Goal: Task Accomplishment & Management: Use online tool/utility

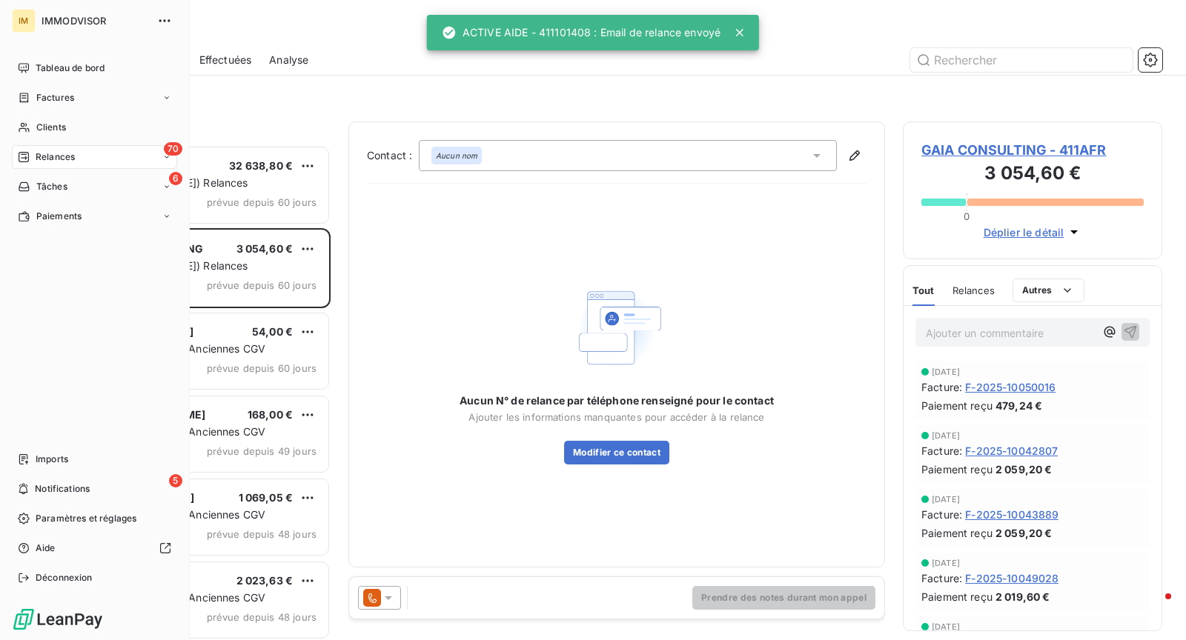
scroll to position [495, 259]
click at [44, 133] on span "Clients" at bounding box center [51, 127] width 30 height 13
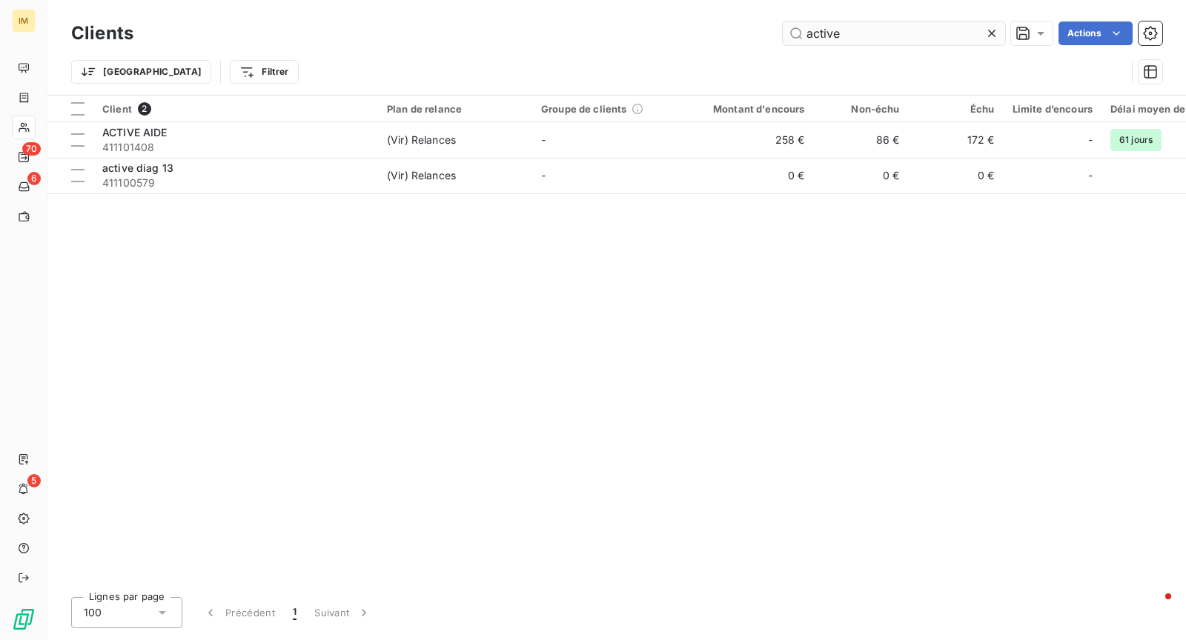
click at [825, 29] on input "active" at bounding box center [894, 33] width 222 height 24
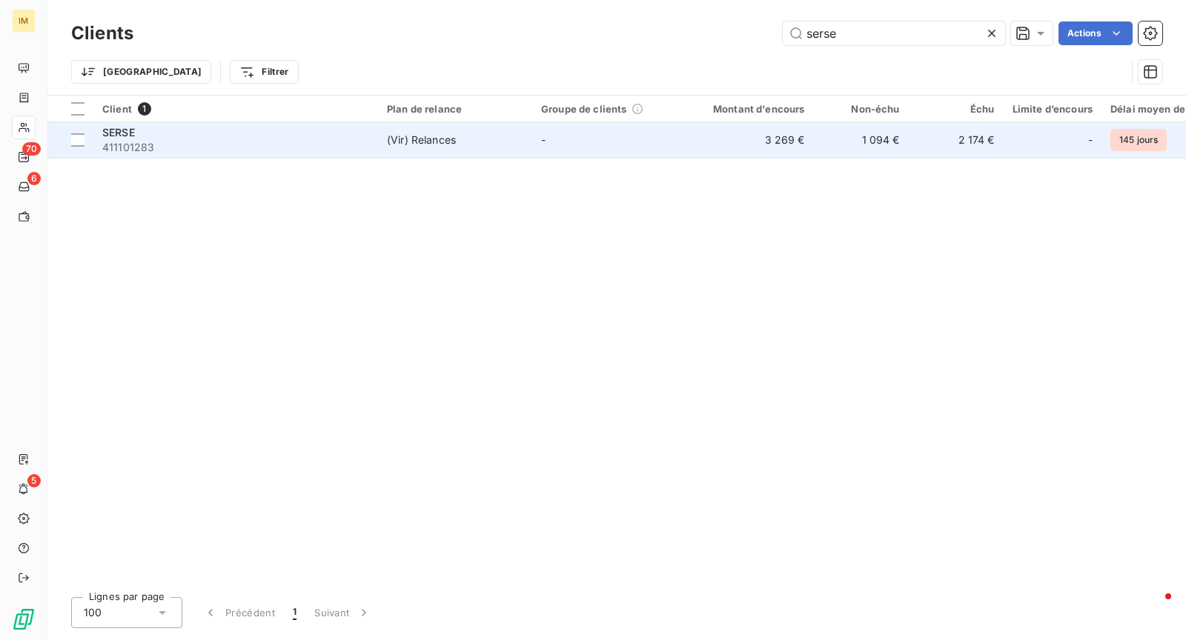
type input "serse"
click at [670, 156] on td "-" at bounding box center [609, 140] width 154 height 36
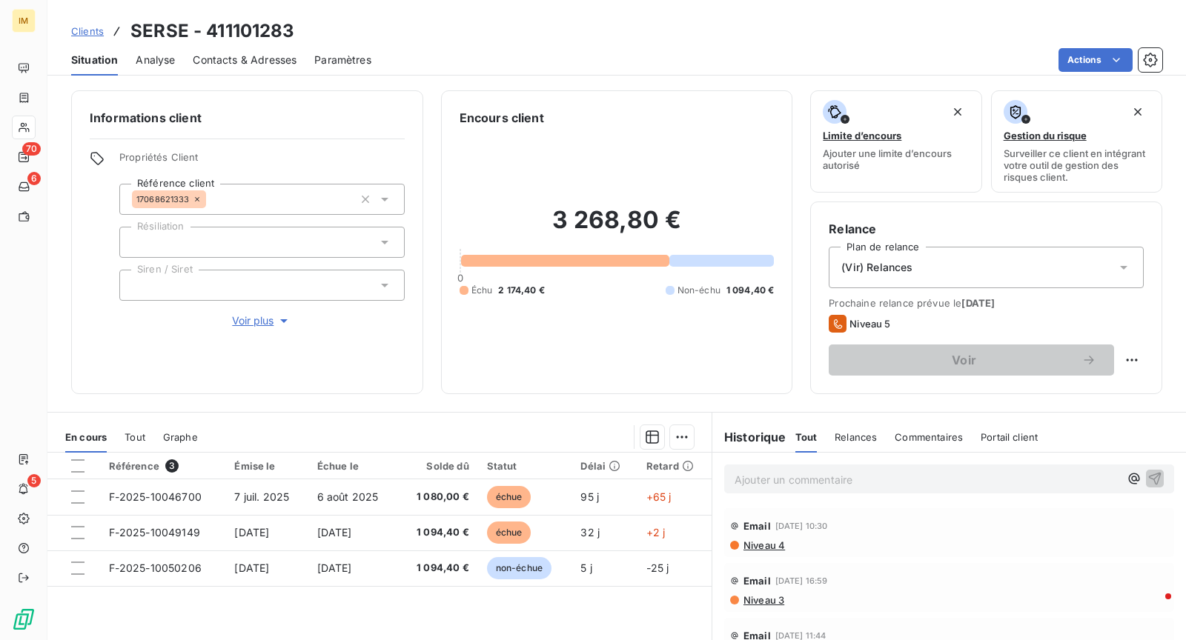
click at [851, 482] on p "Ajouter un commentaire ﻿" at bounding box center [927, 480] width 385 height 19
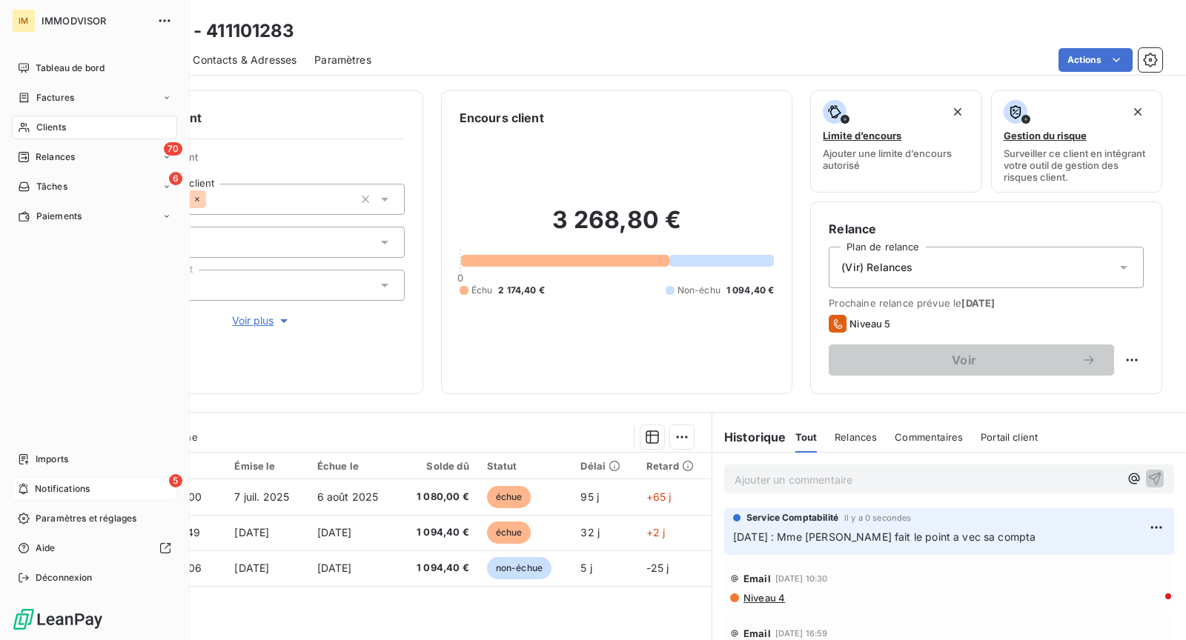
click at [122, 489] on div "5 Notifications" at bounding box center [94, 489] width 165 height 24
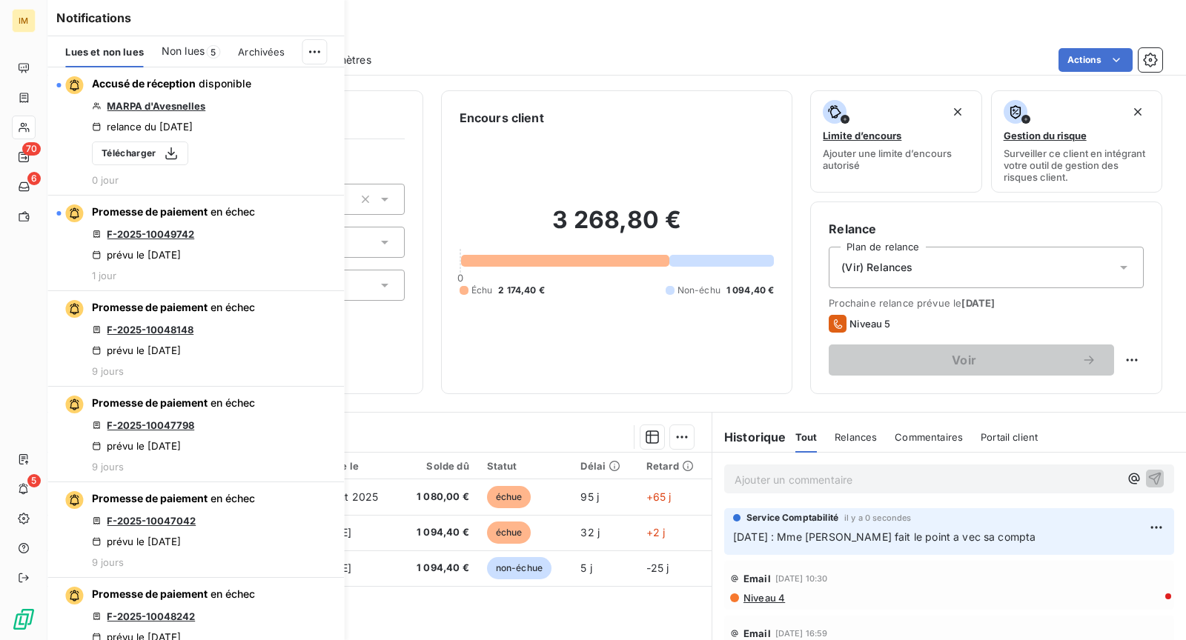
click at [196, 45] on span "Non lues" at bounding box center [183, 51] width 43 height 15
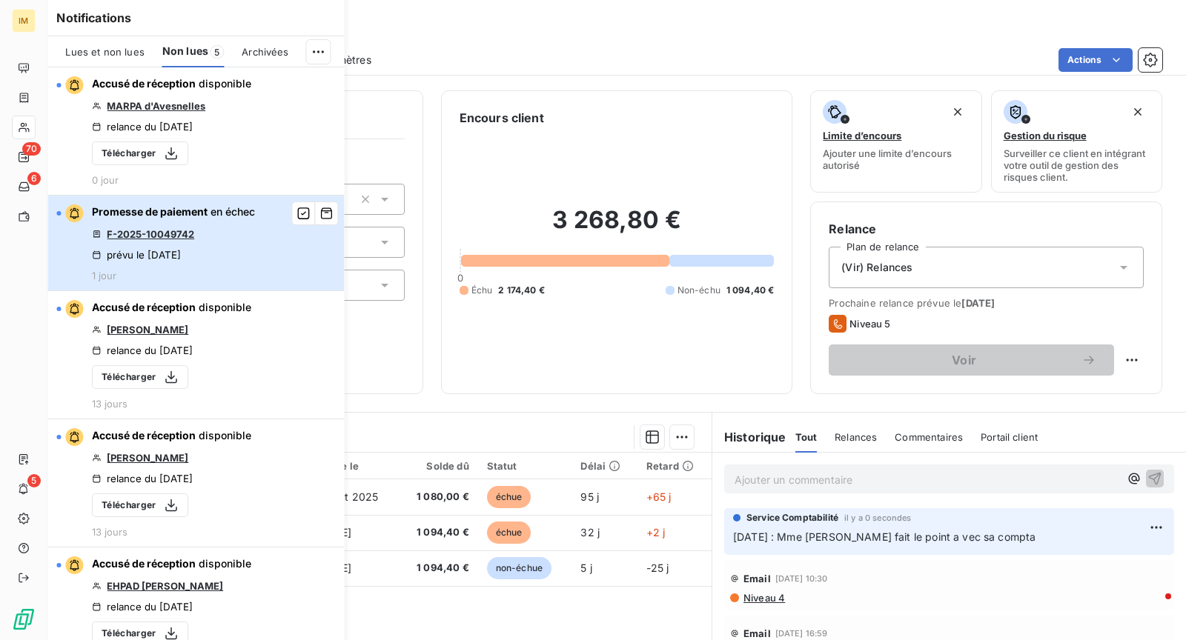
click at [233, 266] on div "Promesse de paiement en échec F-2025-10049742 prévu le [DATE] 1 jour" at bounding box center [173, 243] width 163 height 77
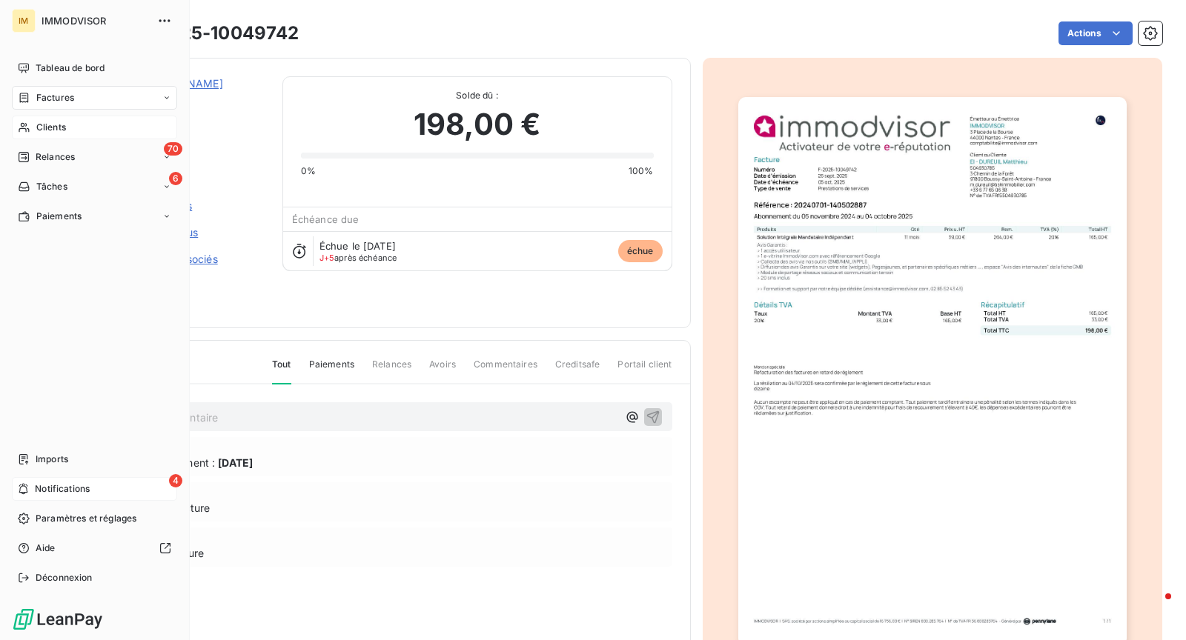
click at [57, 497] on div "4 Notifications" at bounding box center [94, 489] width 165 height 24
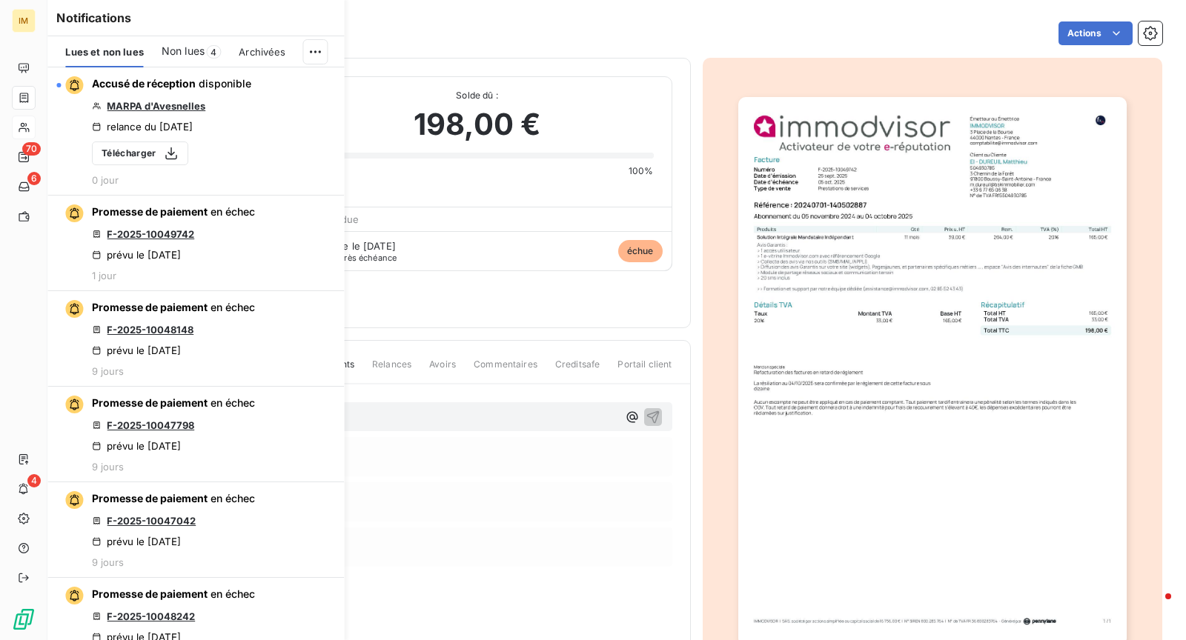
click at [200, 58] on span "Non lues" at bounding box center [183, 51] width 43 height 15
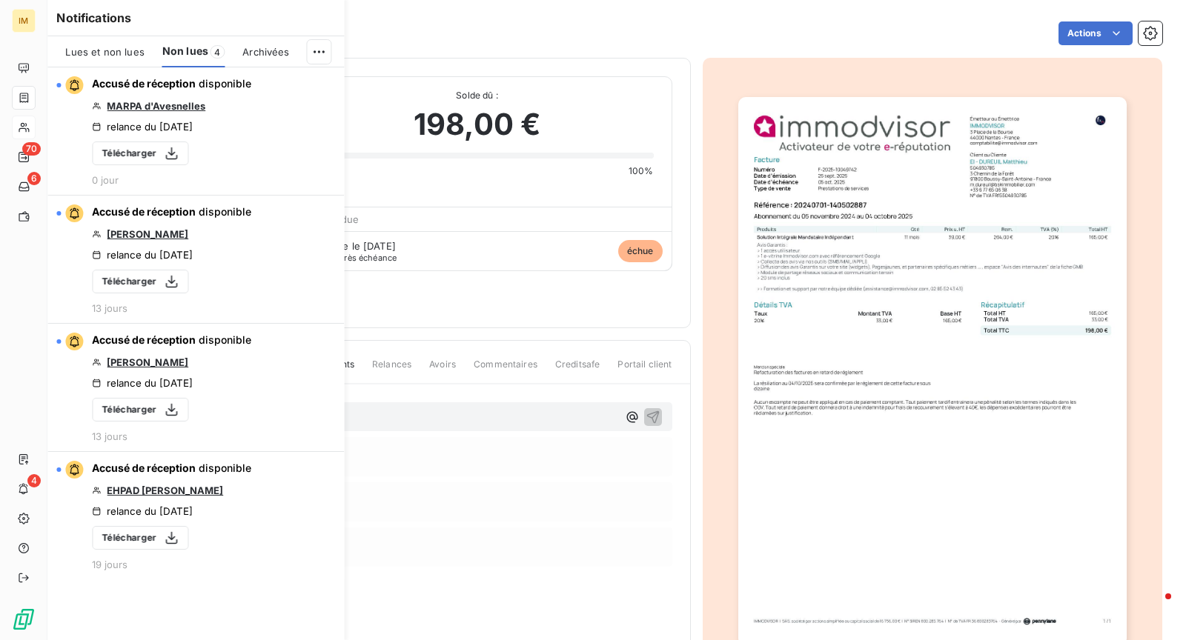
click at [506, 33] on div "Actions" at bounding box center [740, 33] width 846 height 24
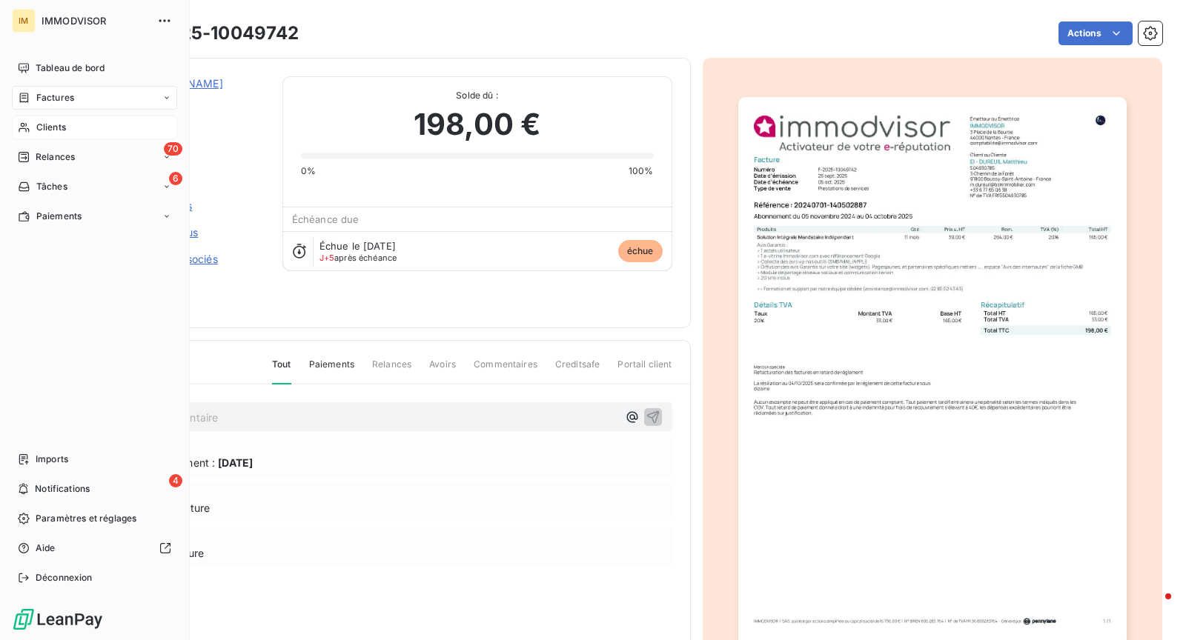
click at [30, 127] on div "Clients" at bounding box center [94, 128] width 165 height 24
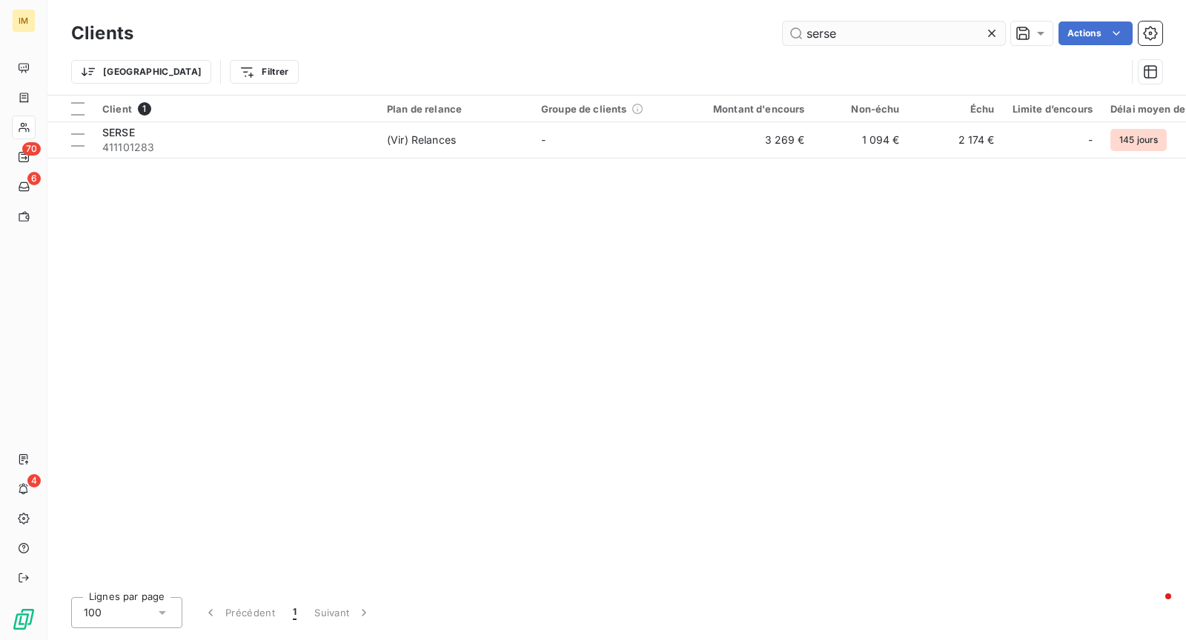
click at [847, 26] on input "serse" at bounding box center [894, 33] width 222 height 24
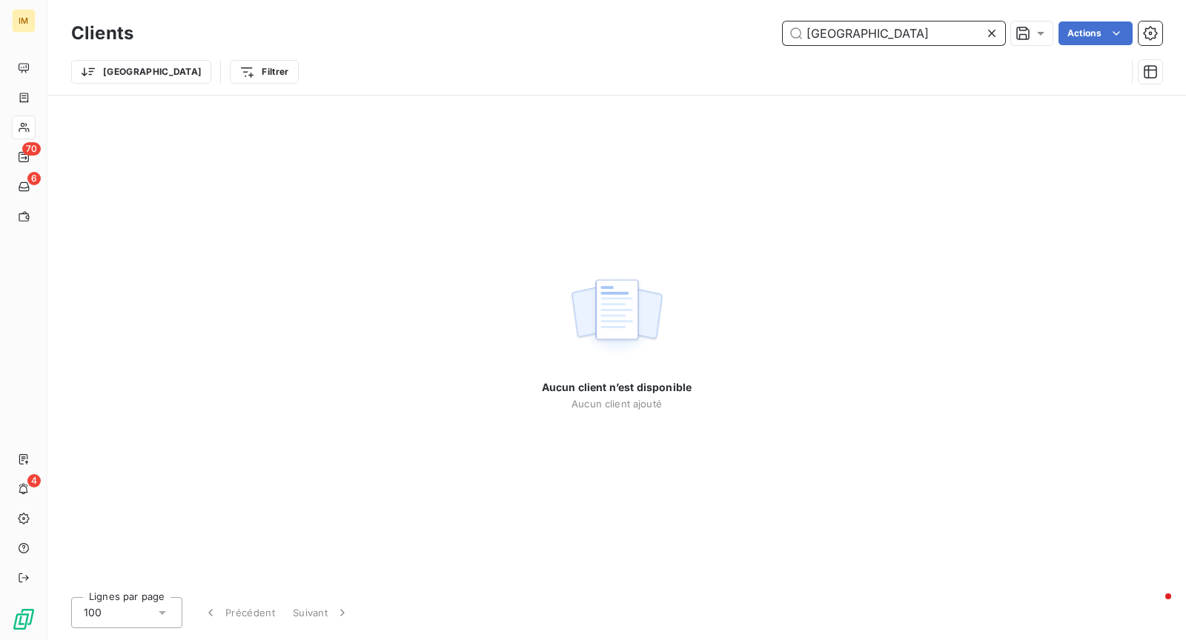
click at [852, 35] on input "[GEOGRAPHIC_DATA]" at bounding box center [894, 33] width 222 height 24
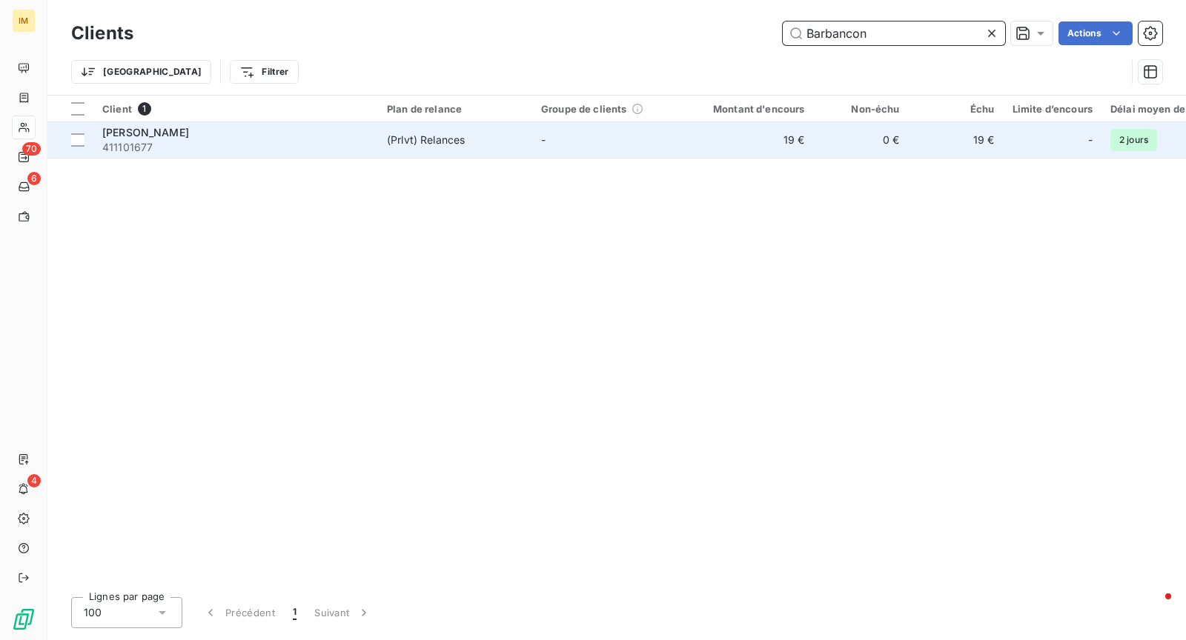
type input "Barbancon"
click at [448, 128] on td "(Prlvt) Relances" at bounding box center [455, 140] width 154 height 36
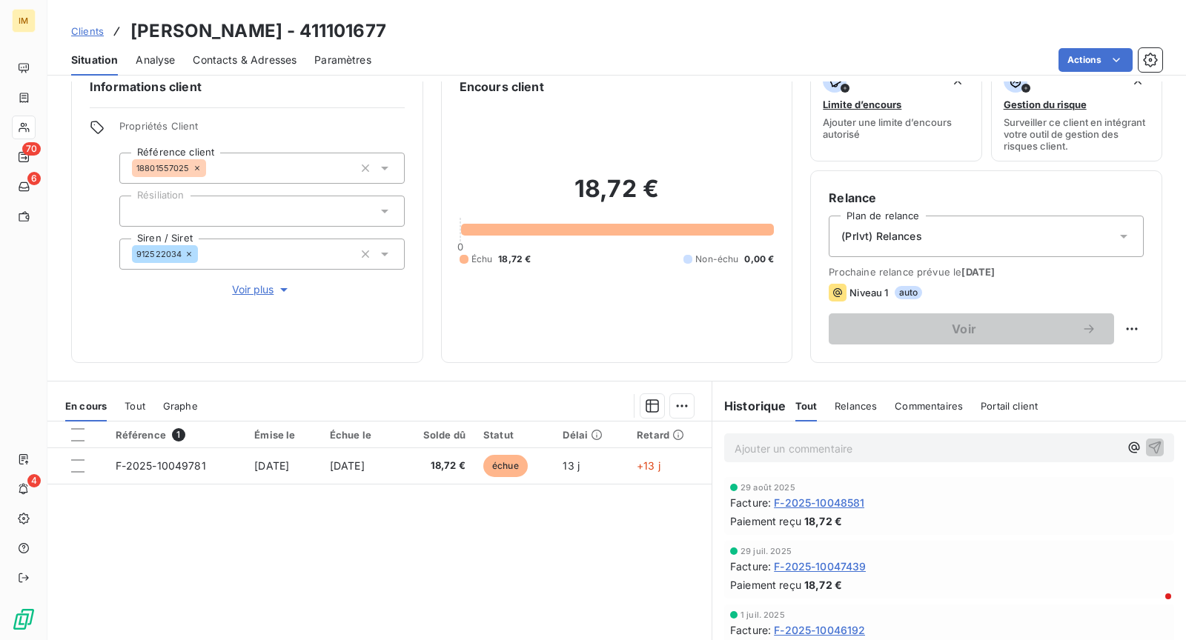
scroll to position [30, 0]
click at [245, 286] on span "Voir plus" at bounding box center [261, 291] width 59 height 15
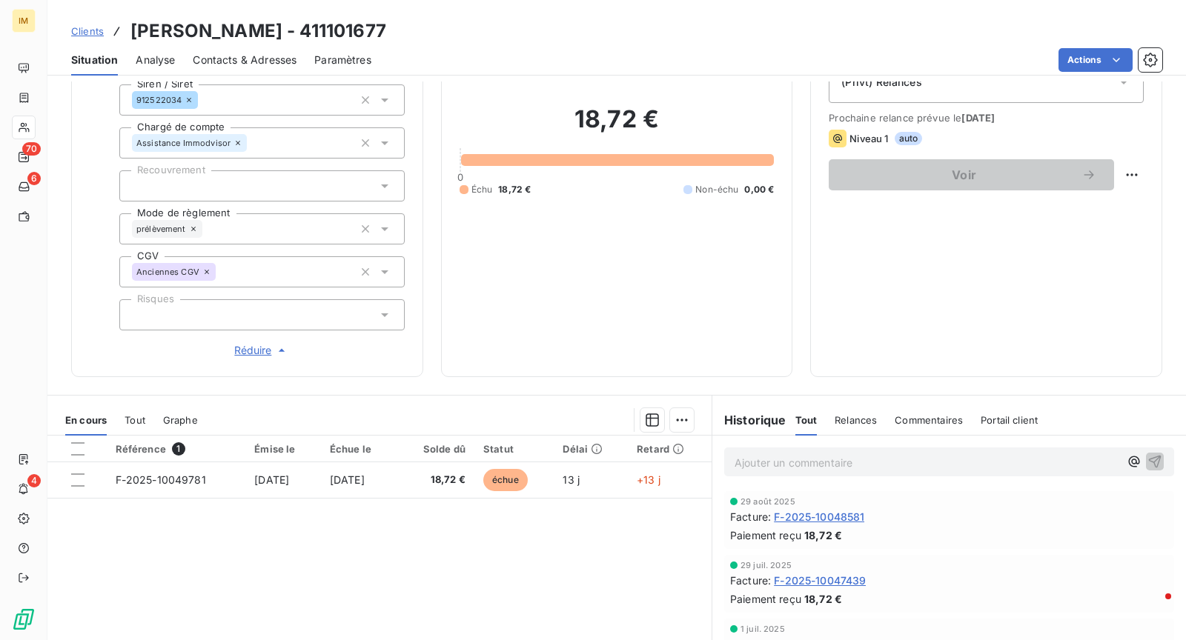
scroll to position [202, 0]
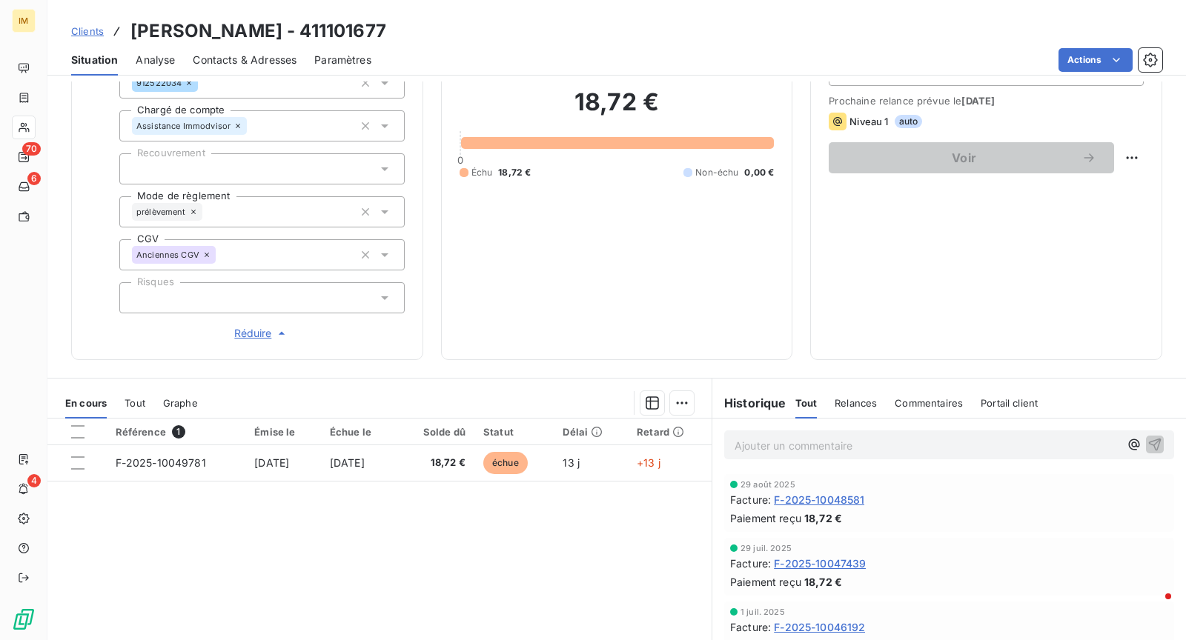
click at [819, 424] on div "Ajouter un commentaire ﻿" at bounding box center [949, 445] width 474 height 53
click at [749, 448] on p "Ajouter un commentaire ﻿" at bounding box center [927, 446] width 385 height 19
click at [783, 444] on span "[DATE] : 2 échecs de prélèvements" at bounding box center [823, 444] width 176 height 13
click at [995, 458] on div "[DATE] : 1ere facture, 2 échecs de prélèvements" at bounding box center [949, 444] width 474 height 51
click at [990, 445] on p "[DATE] : 1ere facture, 2 échecs de prélèvements" at bounding box center [927, 445] width 385 height 17
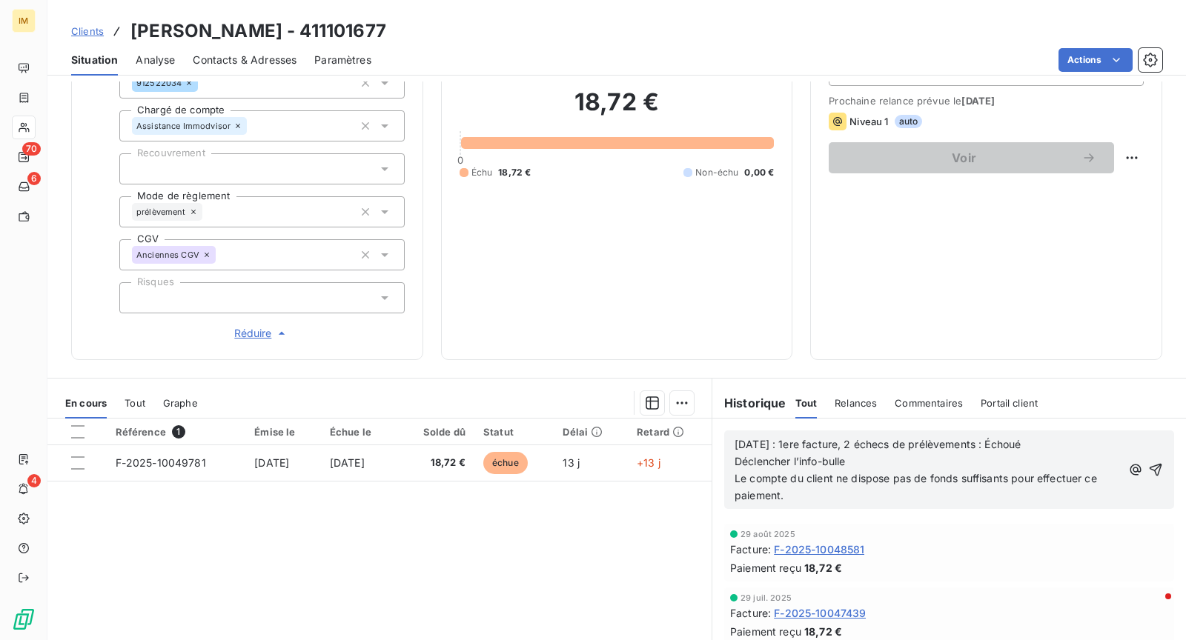
click at [877, 458] on p "Déclencher l’info-bulle" at bounding box center [928, 462] width 387 height 17
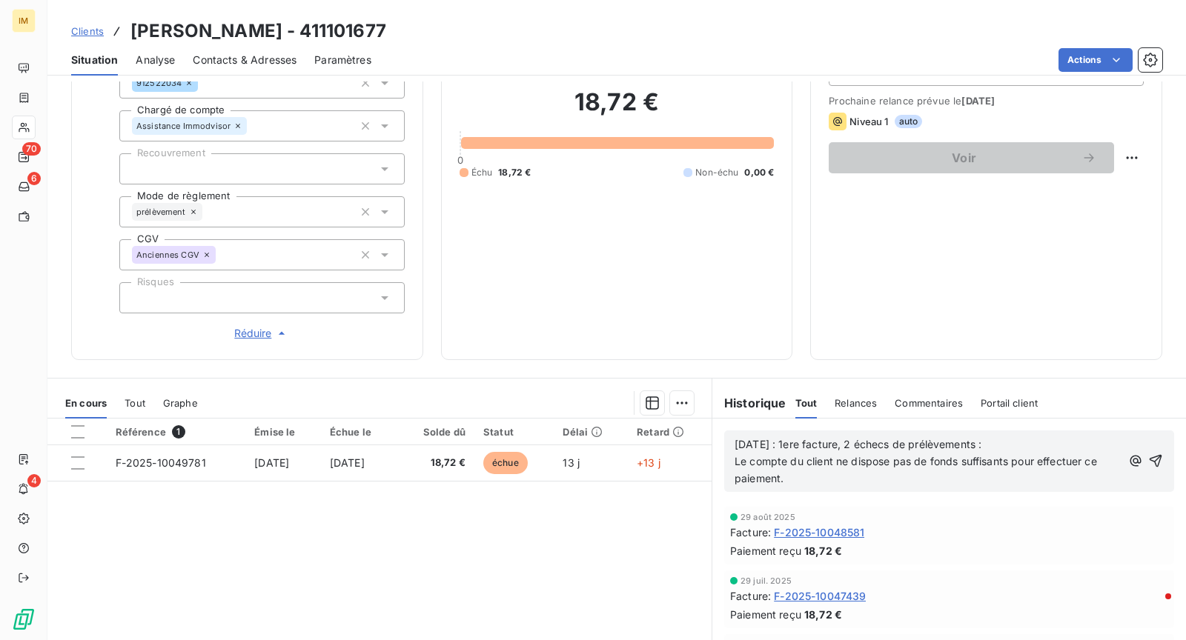
click at [809, 473] on p "Le compte du client ne dispose pas de fonds suffisants pour effectuer ce paieme…" at bounding box center [928, 471] width 387 height 34
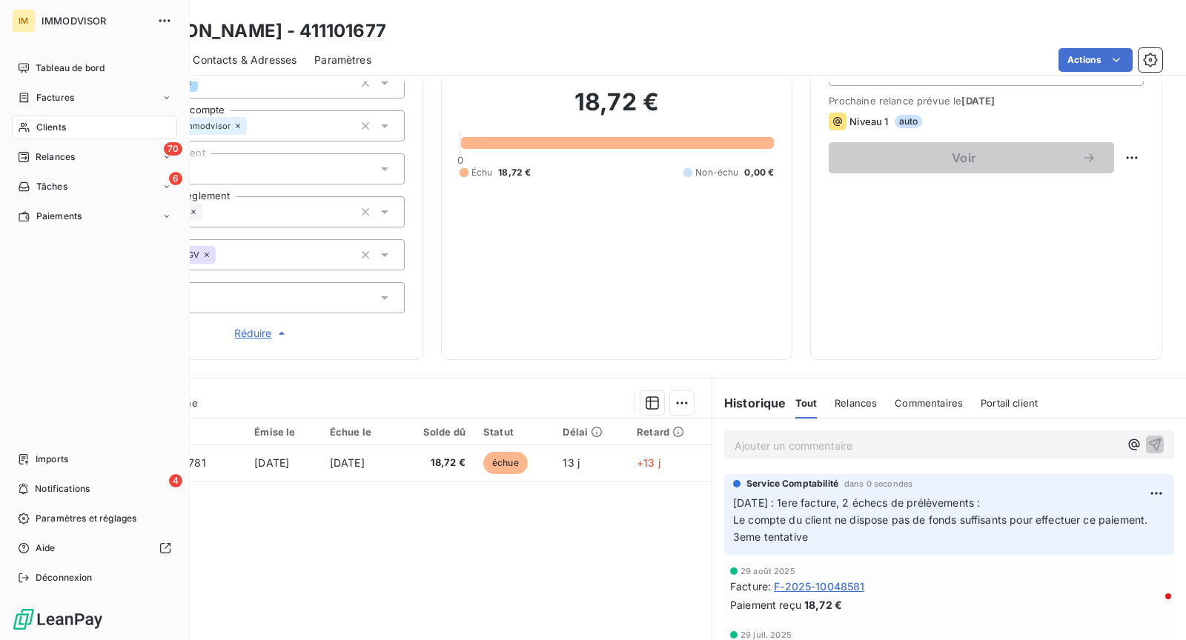
click at [16, 130] on div "Clients" at bounding box center [94, 128] width 165 height 24
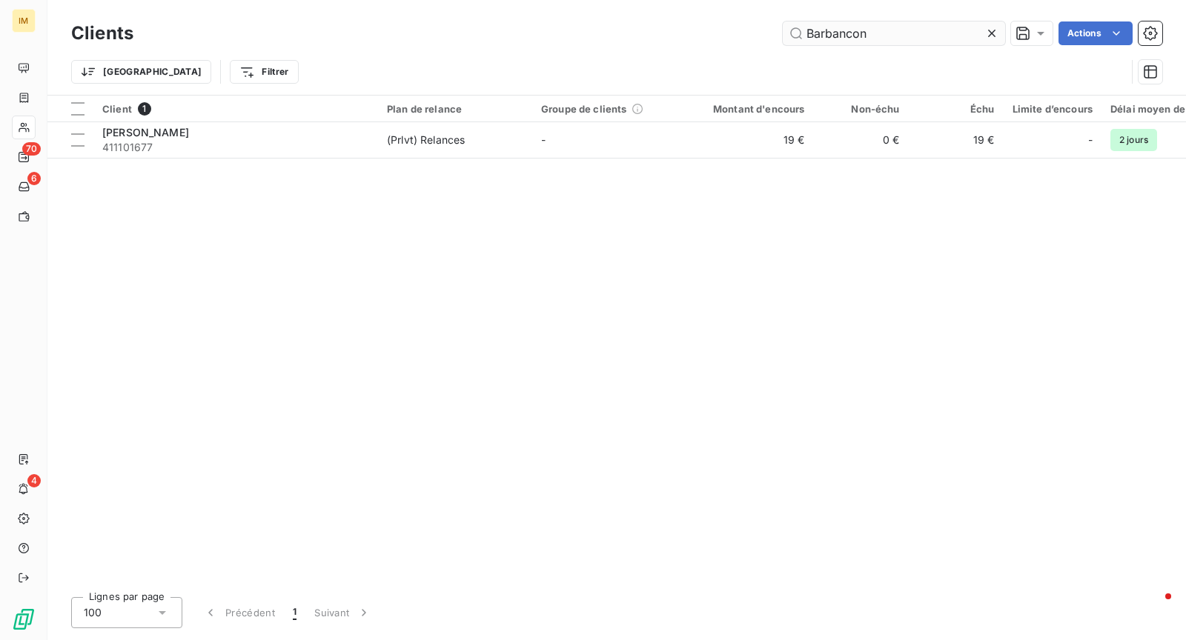
click at [863, 42] on input "Barbancon" at bounding box center [894, 33] width 222 height 24
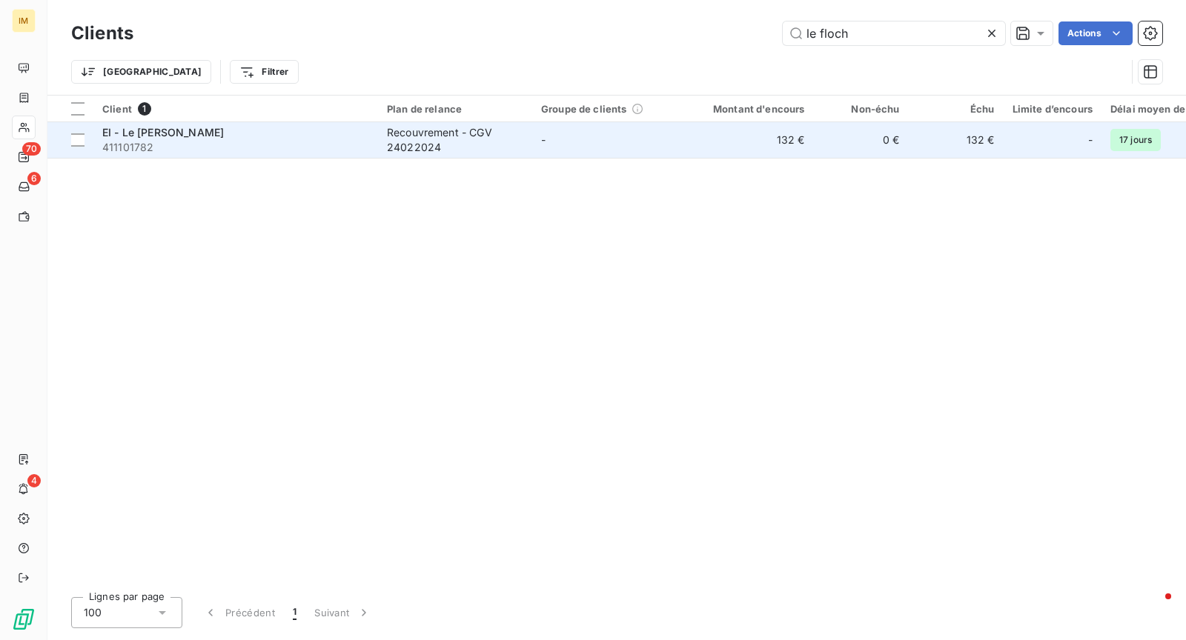
type input "le floch"
click at [472, 140] on div "Recouvrement - CGV 24022024" at bounding box center [455, 140] width 136 height 30
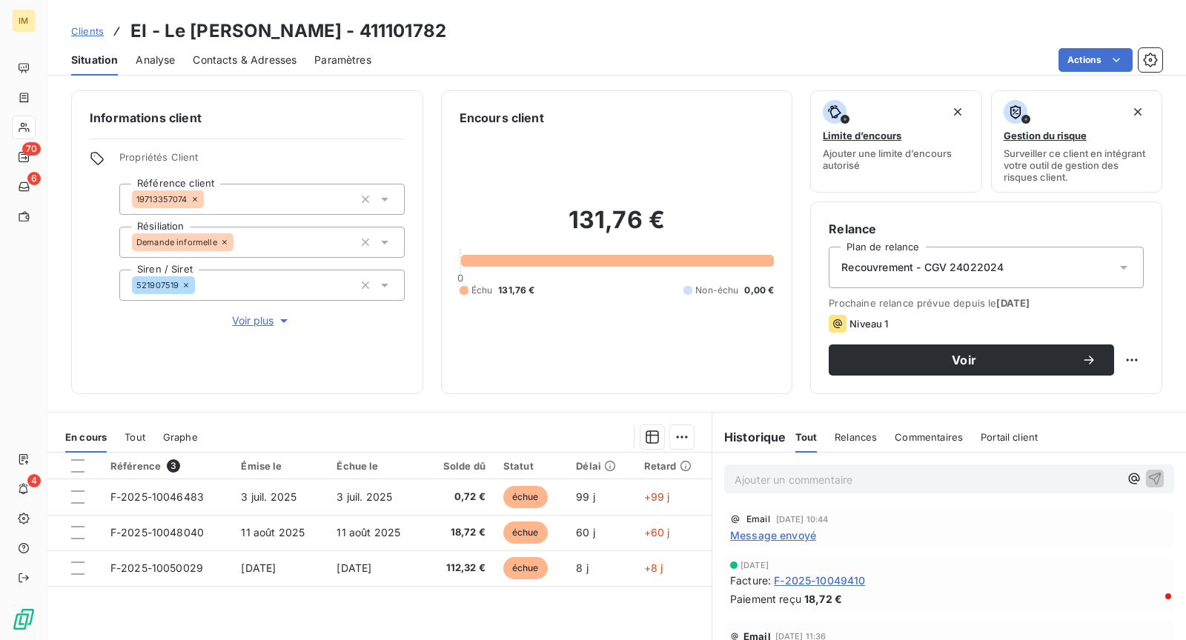
click at [269, 237] on div "Demande informelle" at bounding box center [261, 242] width 285 height 31
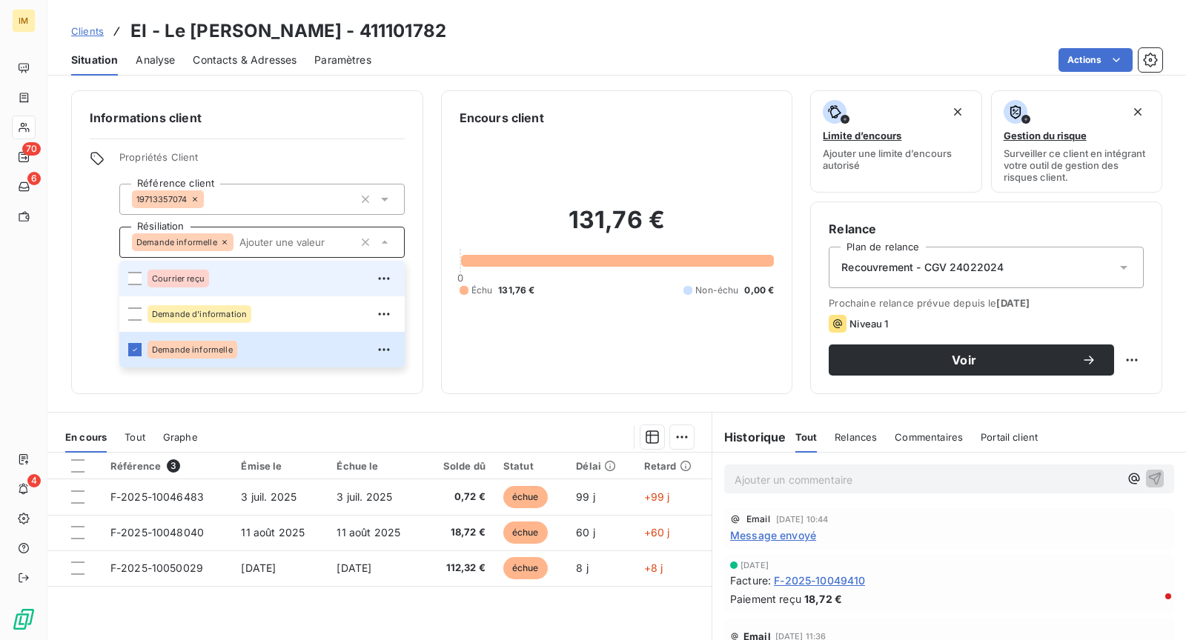
click at [234, 287] on div "Courrier reçu" at bounding box center [272, 279] width 248 height 24
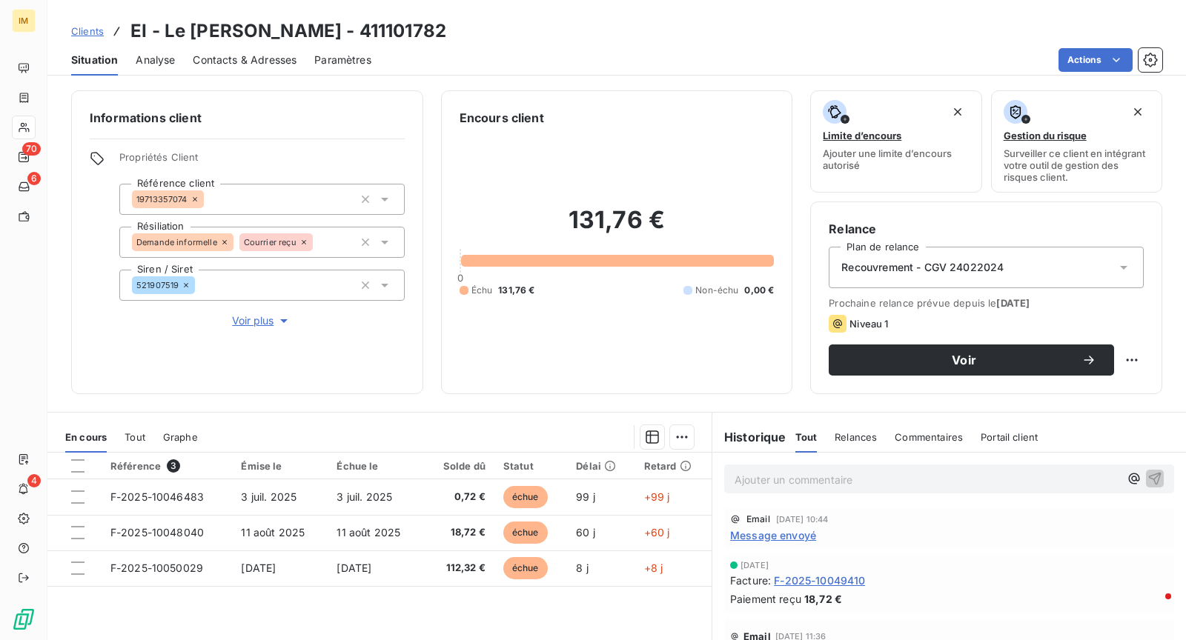
click at [1123, 397] on div "Informations client Propriétés Client Référence client 19713357074 Résiliation …" at bounding box center [616, 361] width 1139 height 559
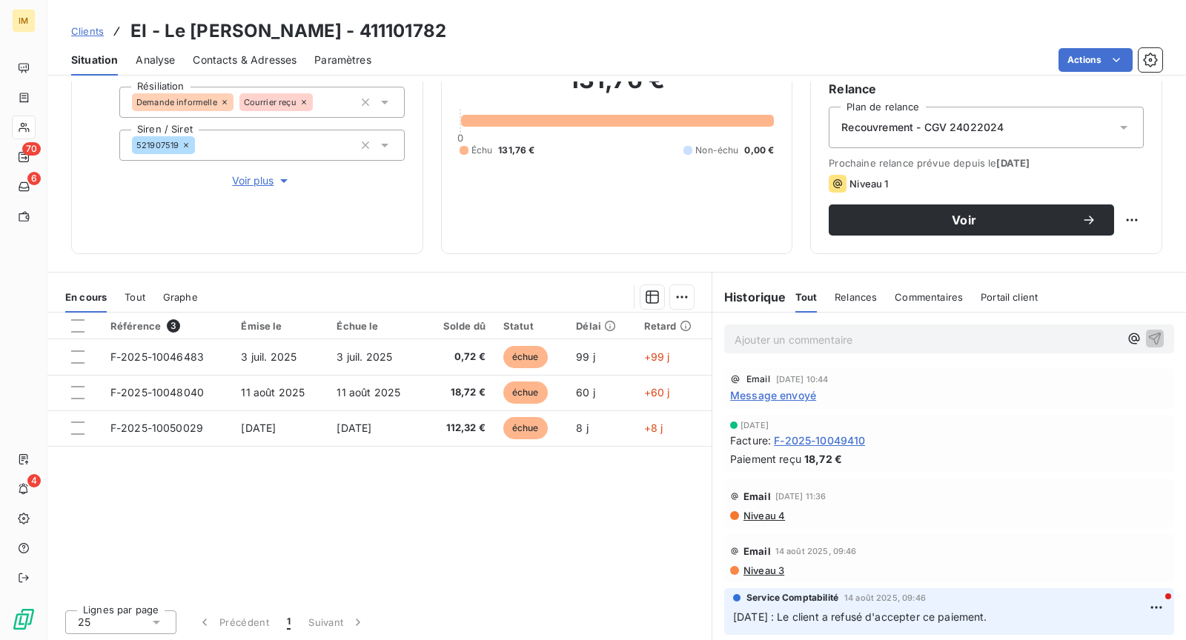
click at [775, 399] on span "Message envoyé" at bounding box center [773, 396] width 86 height 16
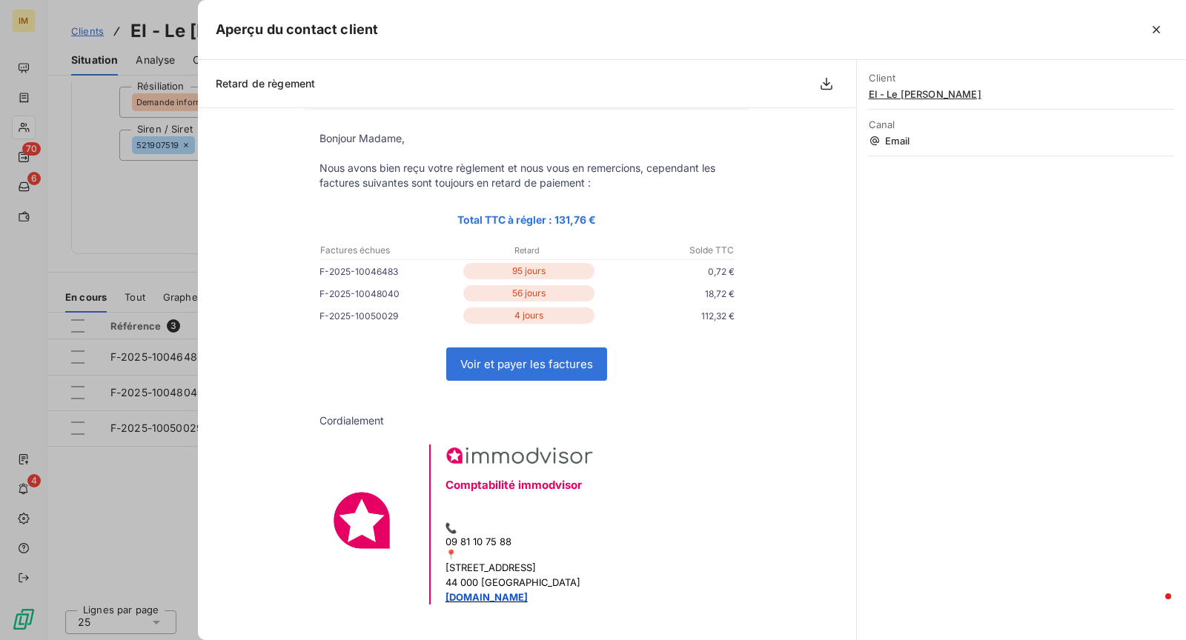
scroll to position [196, 0]
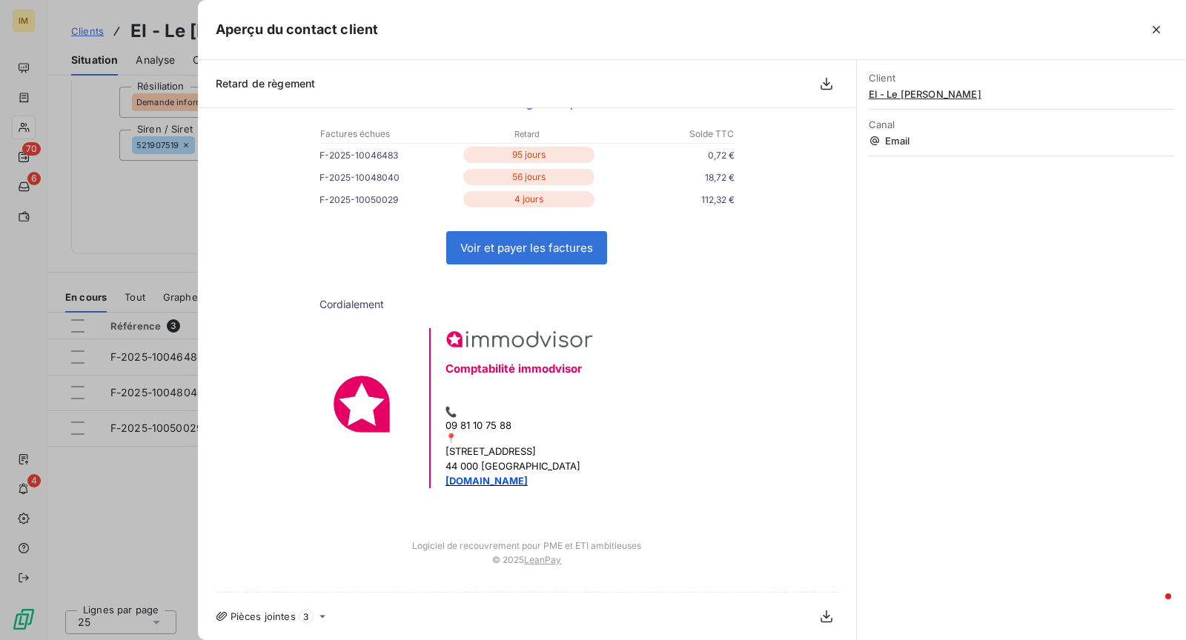
click at [143, 499] on div at bounding box center [593, 320] width 1186 height 640
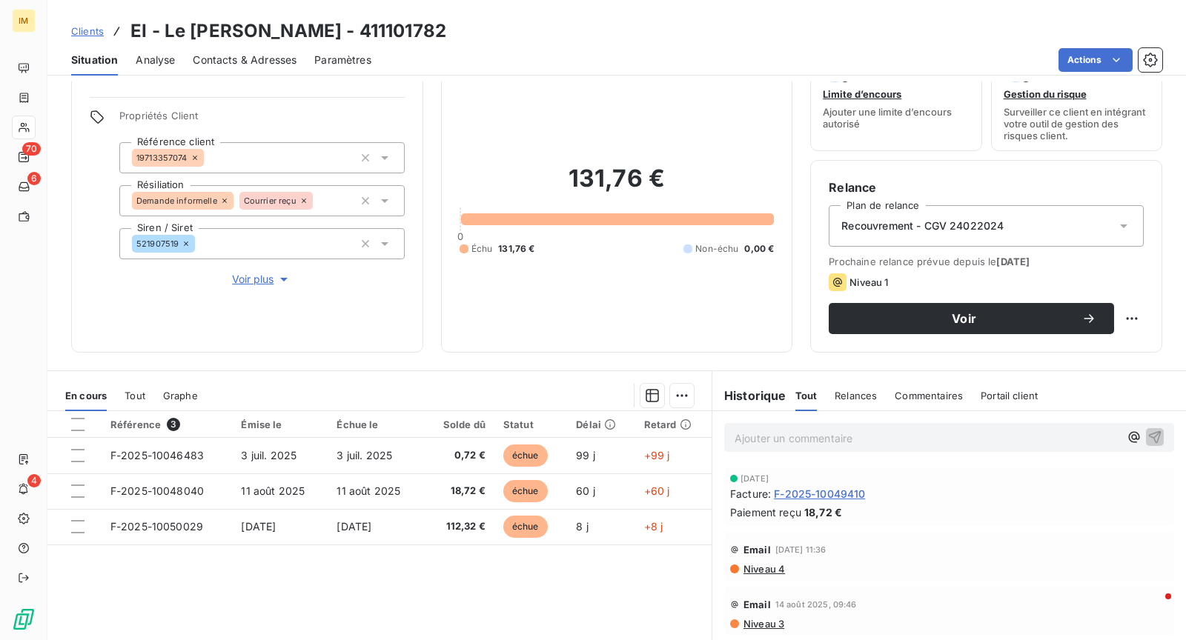
scroll to position [0, 0]
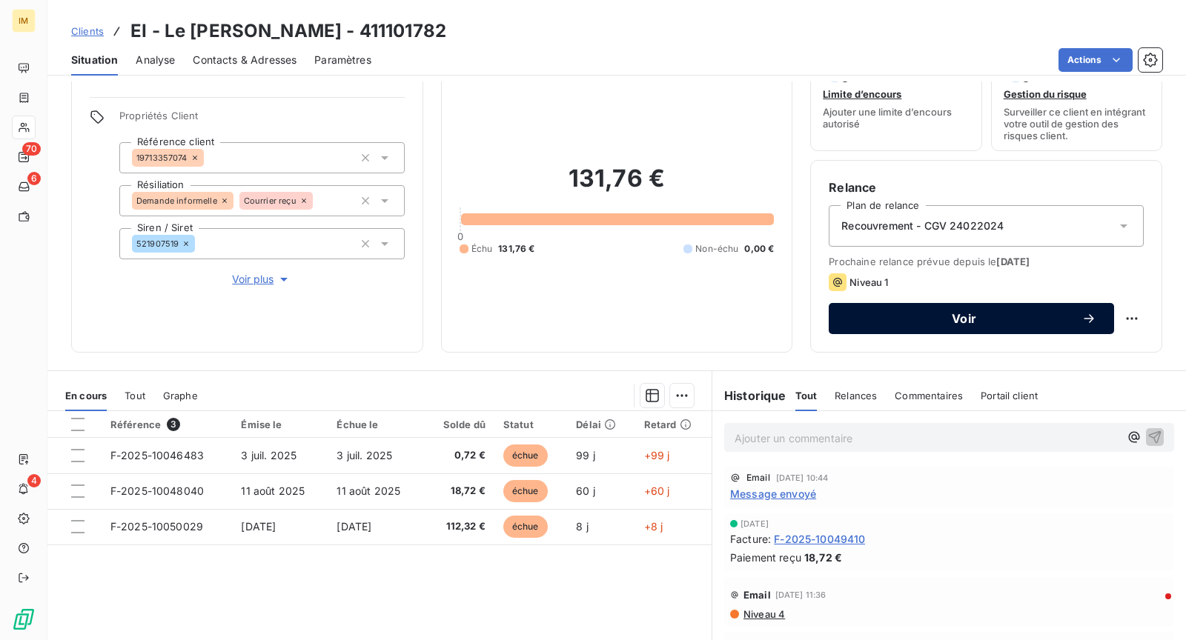
click at [1018, 325] on button "Voir" at bounding box center [971, 318] width 285 height 31
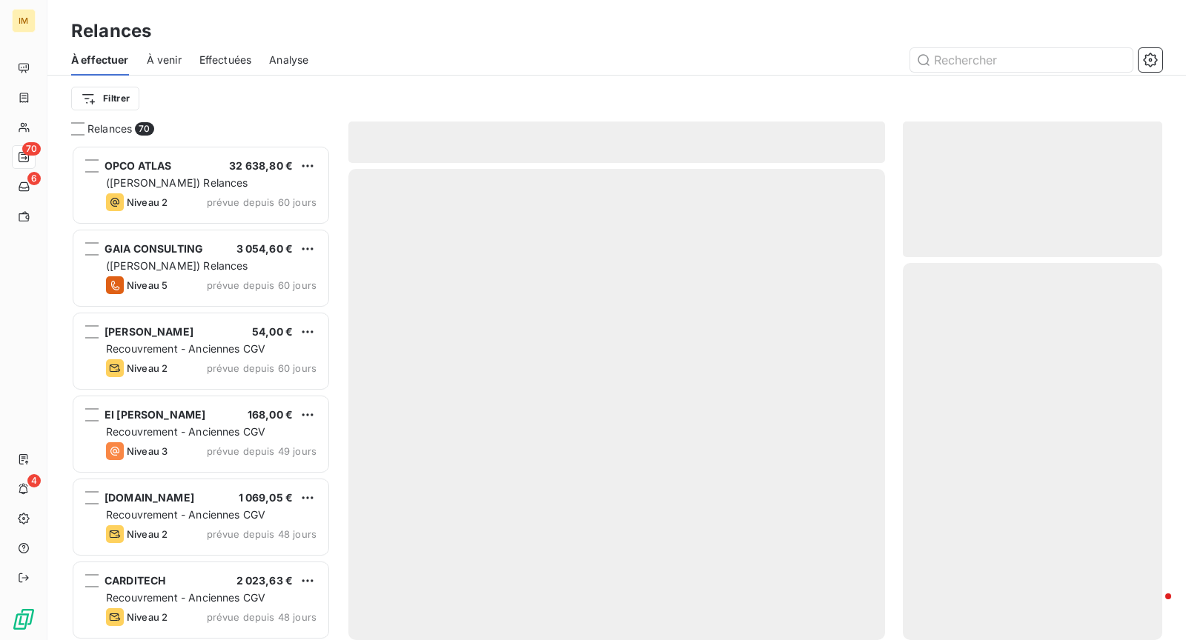
scroll to position [495, 259]
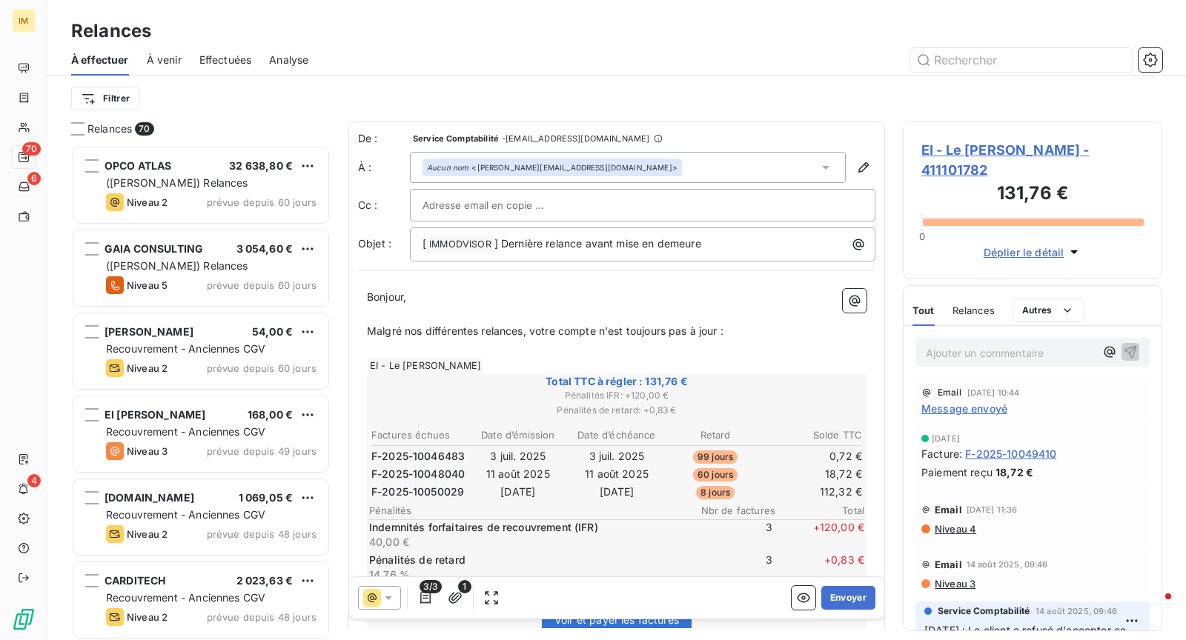
click at [574, 212] on div at bounding box center [642, 205] width 440 height 22
click at [653, 53] on div at bounding box center [744, 60] width 836 height 24
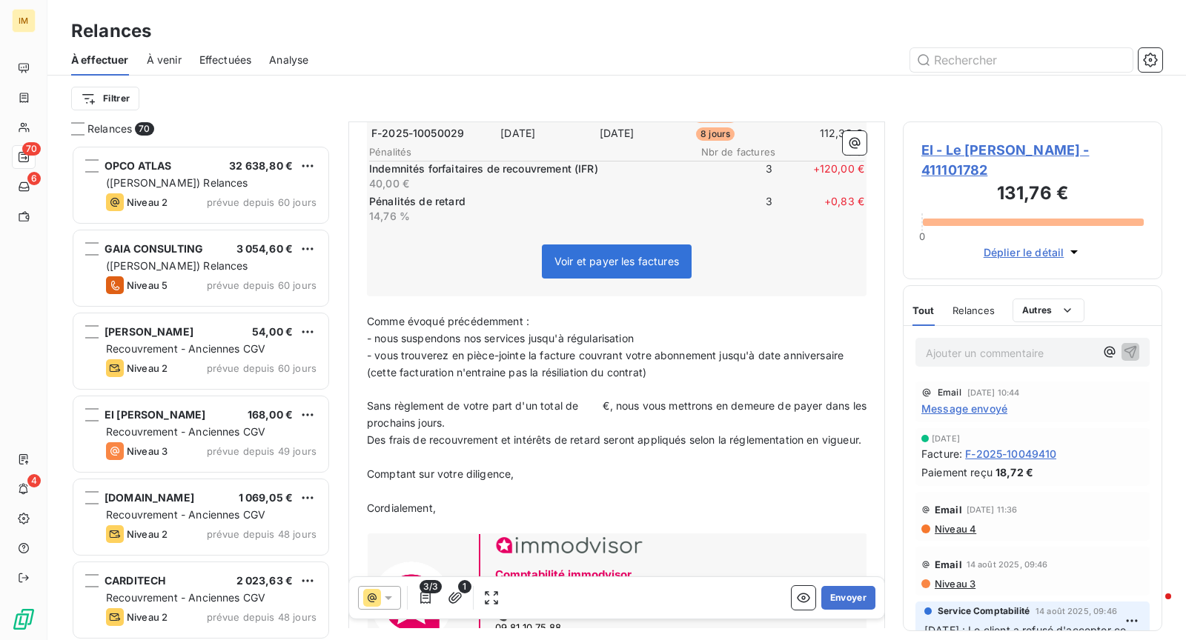
scroll to position [392, 0]
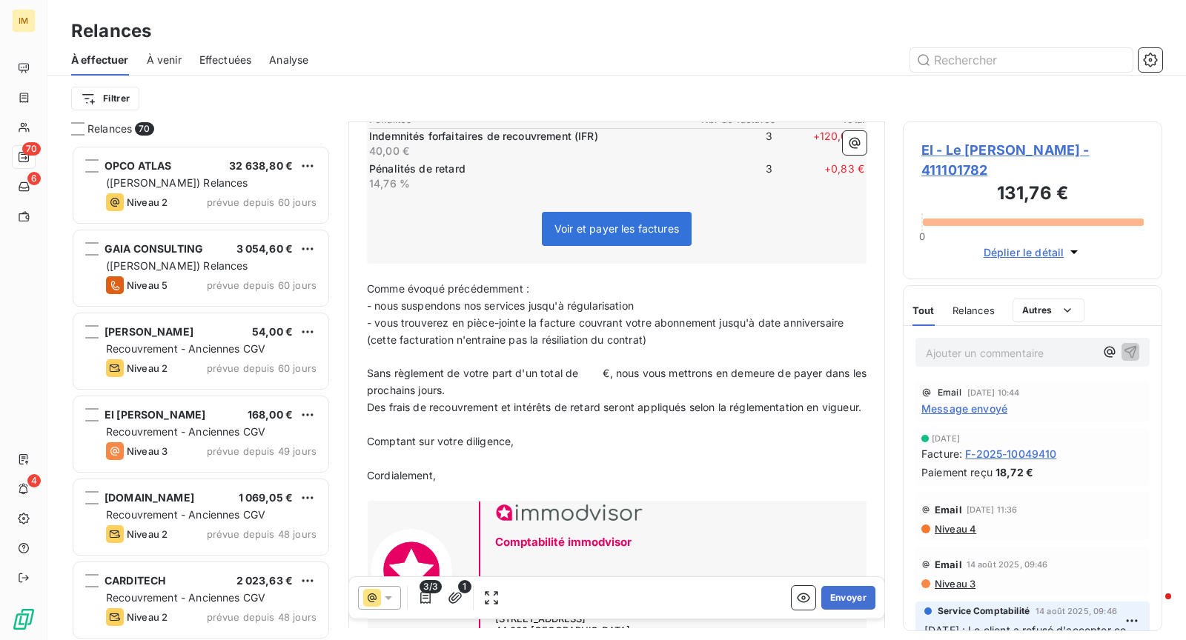
click at [431, 592] on span "3/3" at bounding box center [431, 586] width 22 height 13
click at [425, 597] on icon "button" at bounding box center [425, 598] width 15 height 15
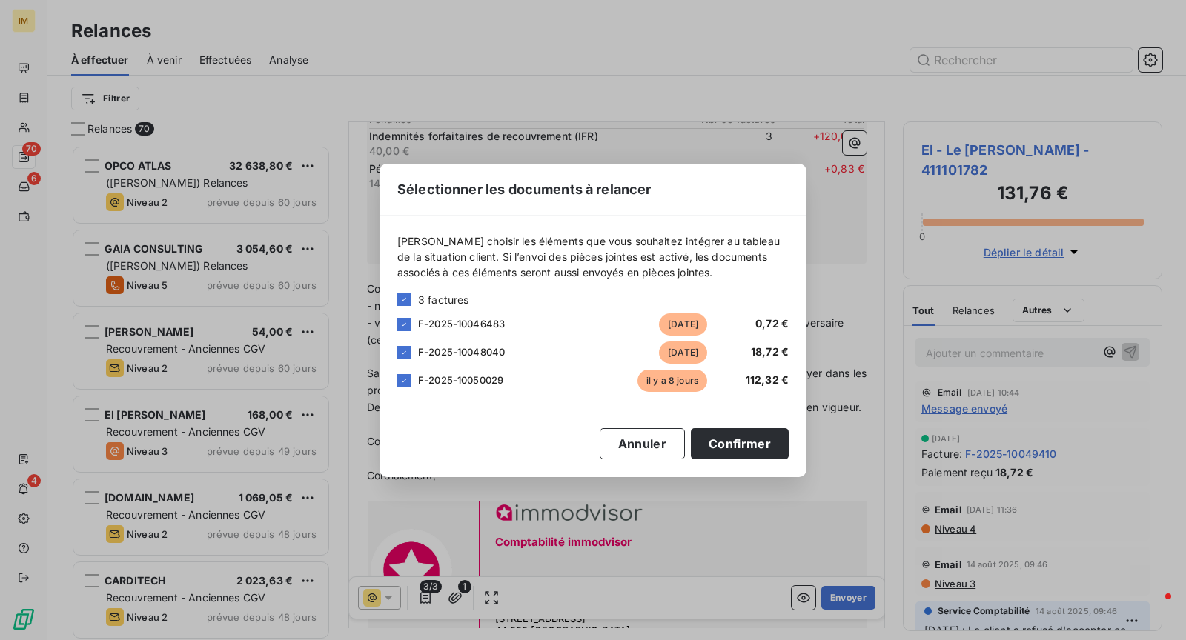
click at [787, 41] on div "Sélectionner les documents à relancer [PERSON_NAME] choisir les éléments que vo…" at bounding box center [593, 320] width 1186 height 640
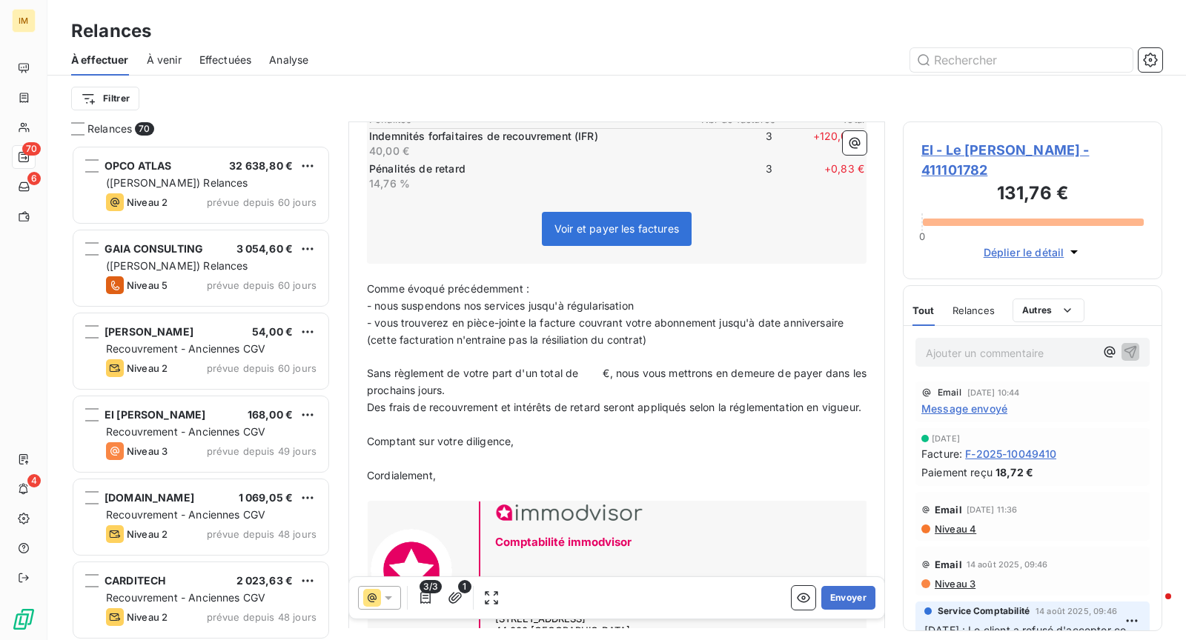
scroll to position [371, 0]
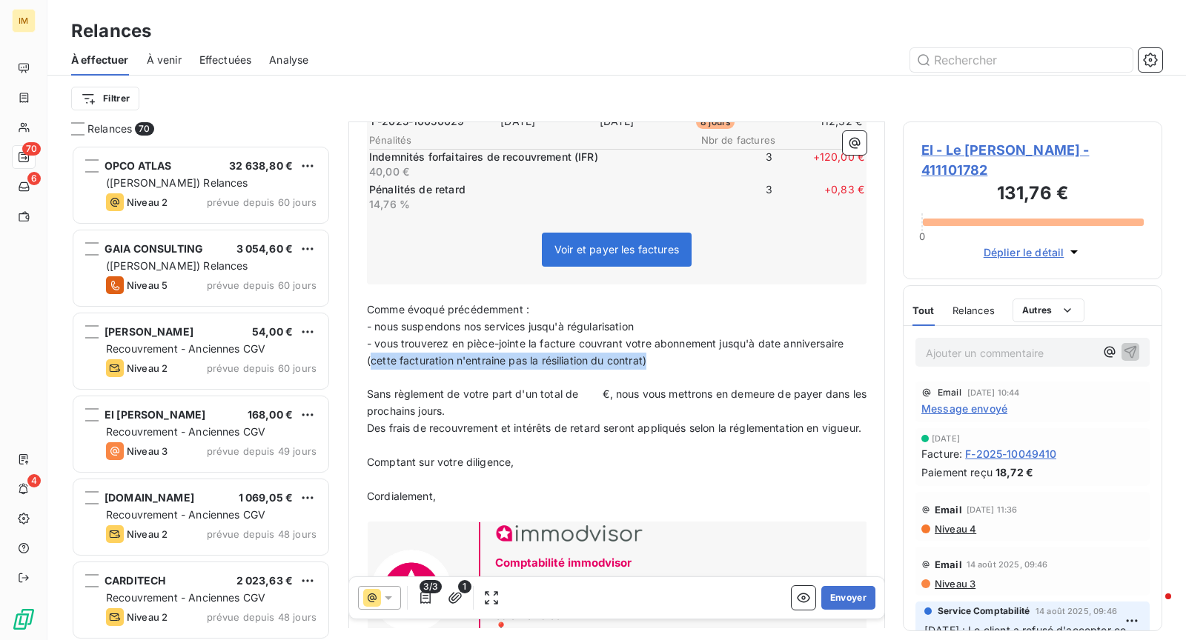
drag, startPoint x: 656, startPoint y: 359, endPoint x: 368, endPoint y: 359, distance: 288.3
click at [368, 359] on p "- vous trouverez en pièce-jointe la facture couvrant votre abonnement jusqu'à d…" at bounding box center [617, 353] width 500 height 34
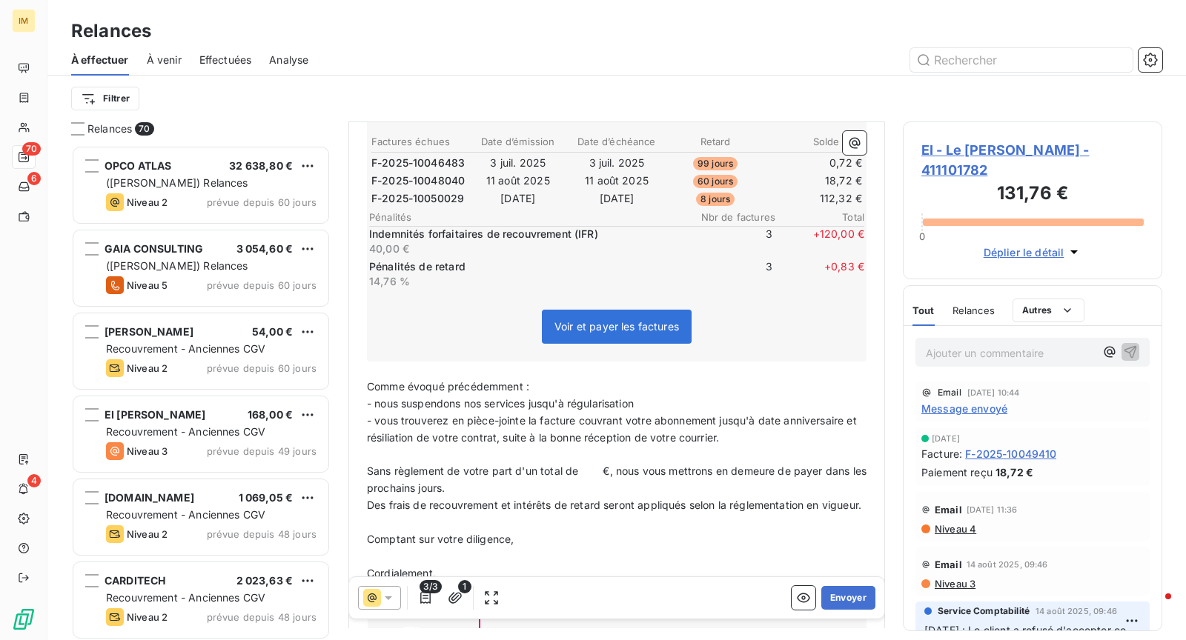
scroll to position [389, 0]
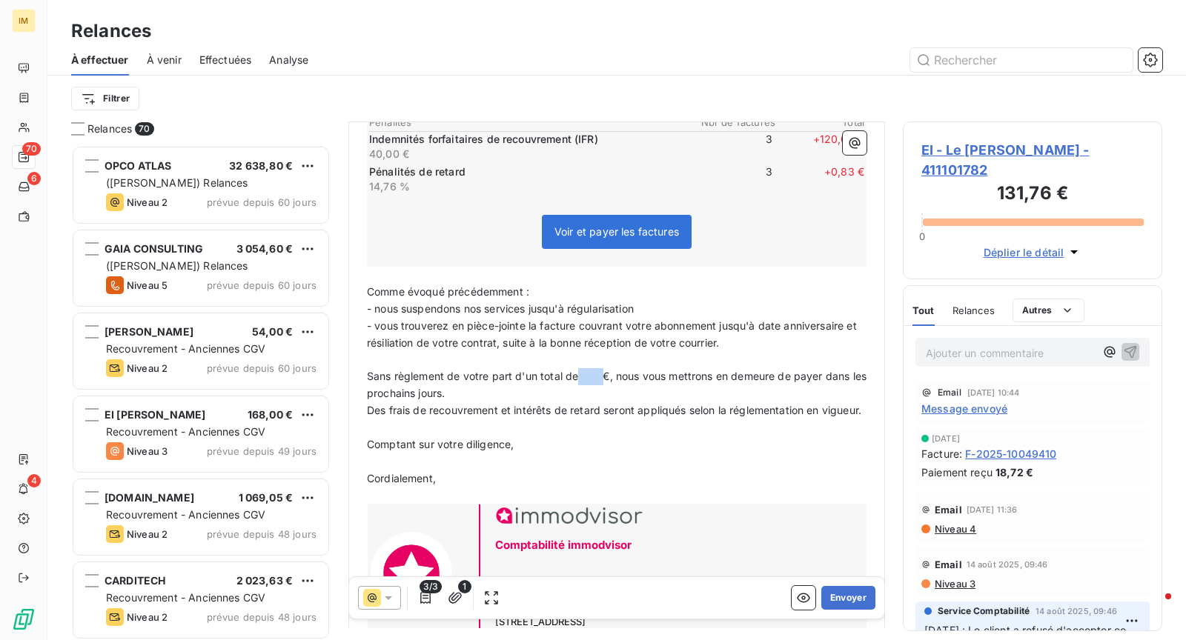
drag, startPoint x: 602, startPoint y: 374, endPoint x: 577, endPoint y: 376, distance: 25.2
click at [577, 376] on span "Sans règlement de votre part d'un total de €, nous vous mettrons en demeure de …" at bounding box center [618, 385] width 503 height 30
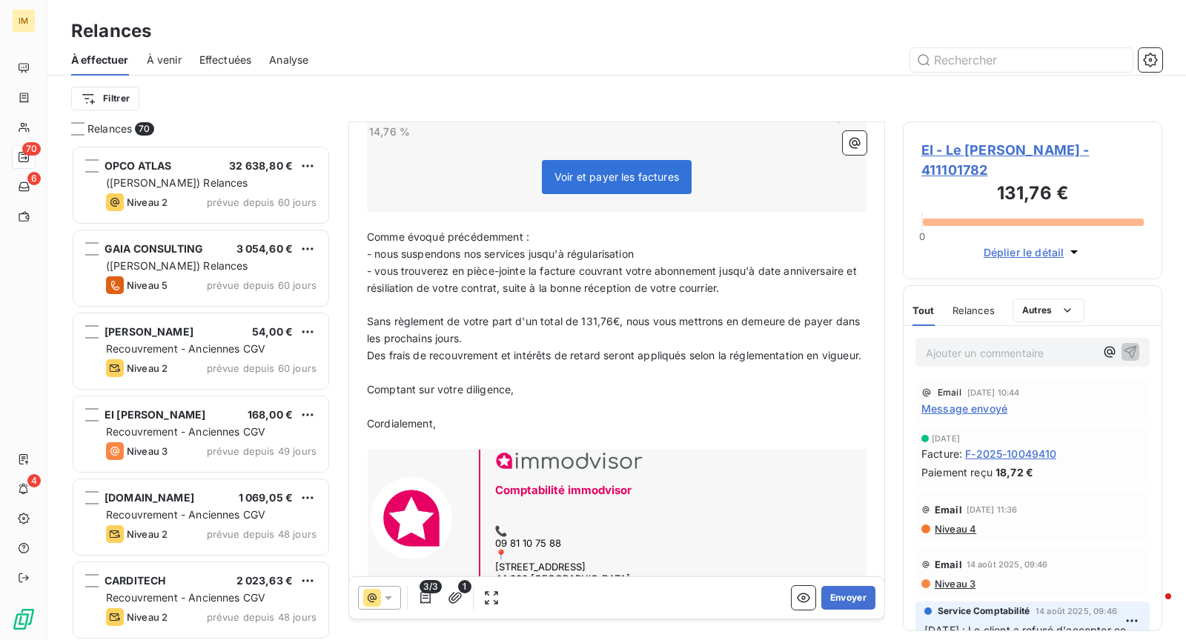
scroll to position [488, 0]
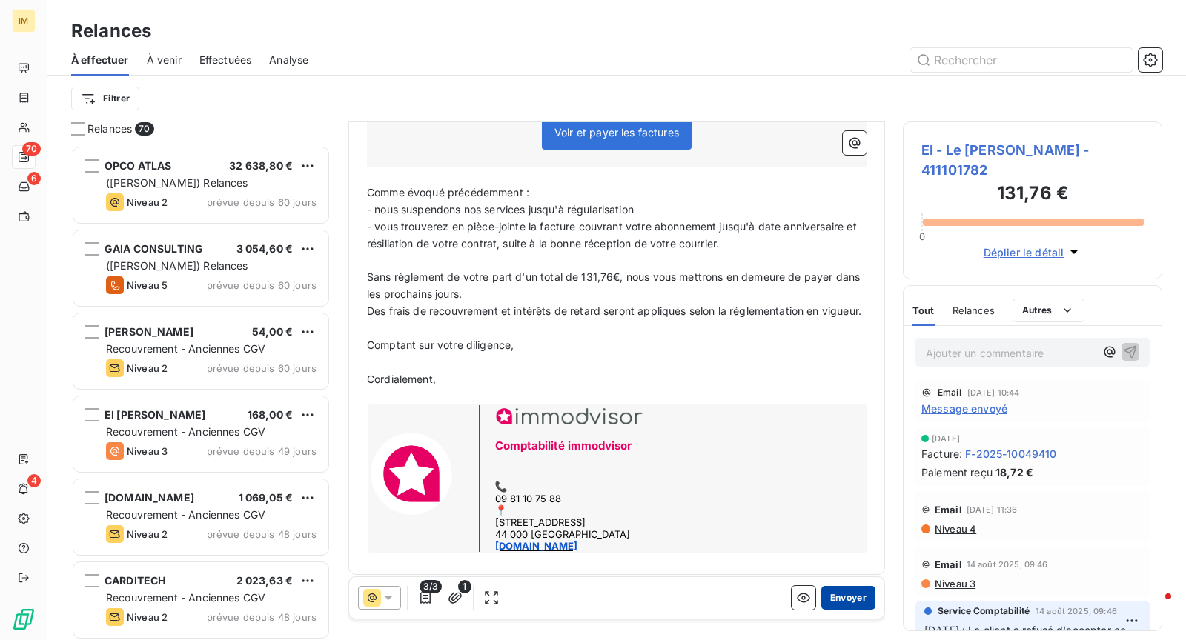
click at [852, 595] on button "Envoyer" at bounding box center [848, 598] width 54 height 24
